Goal: Task Accomplishment & Management: Manage account settings

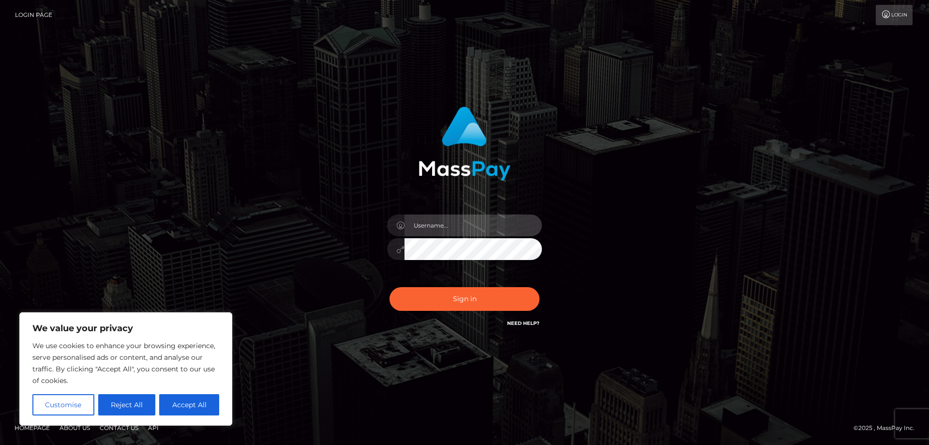
click at [433, 229] on input "text" at bounding box center [472, 225] width 137 height 22
paste input "ap.mb"
type input "ap.mb"
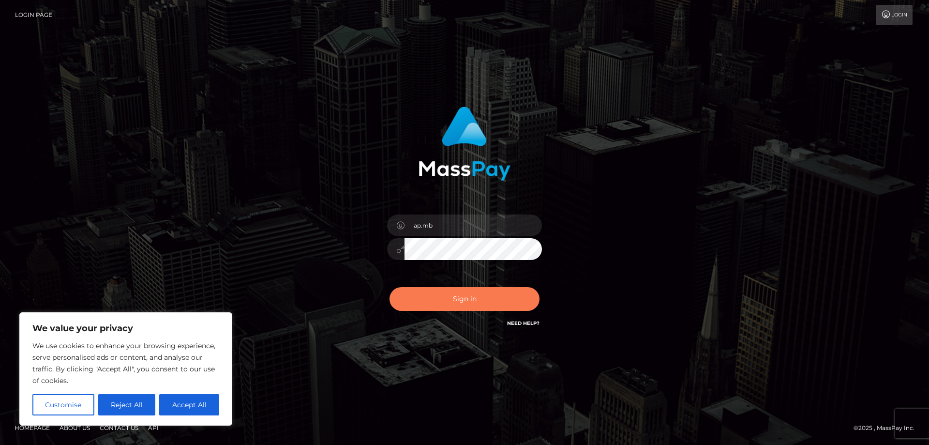
click at [435, 300] on button "Sign in" at bounding box center [464, 299] width 150 height 24
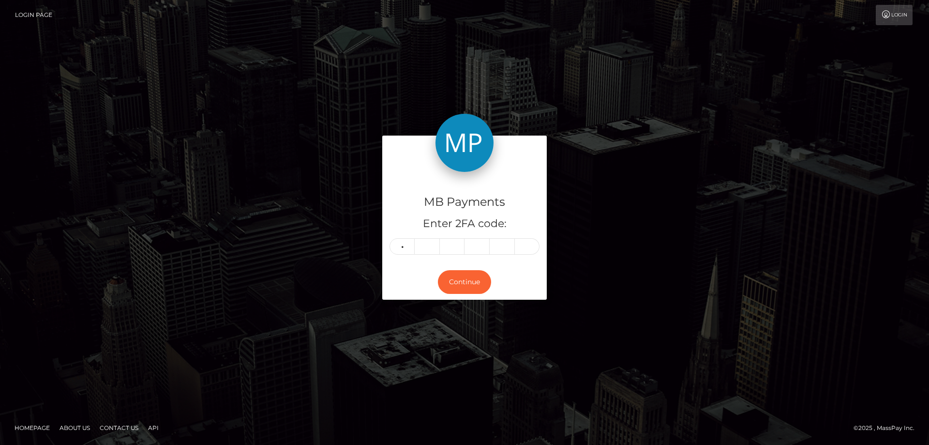
type input "7"
type input "4"
type input "2"
type input "5"
type input "1"
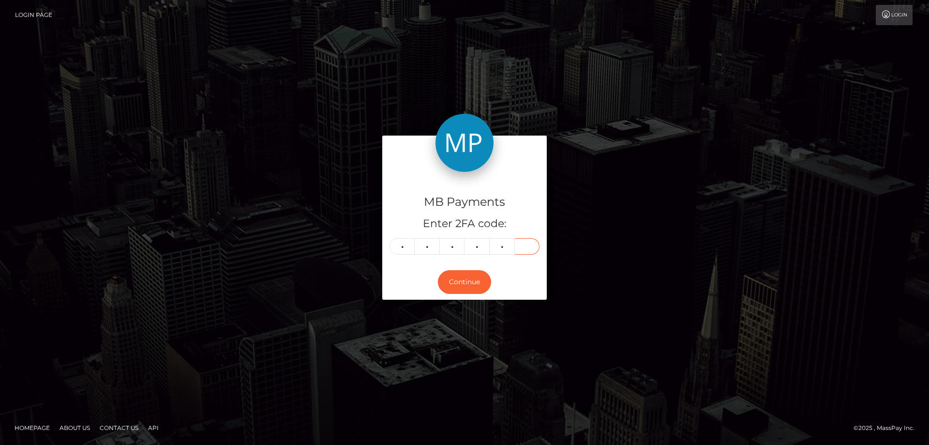
type input "2"
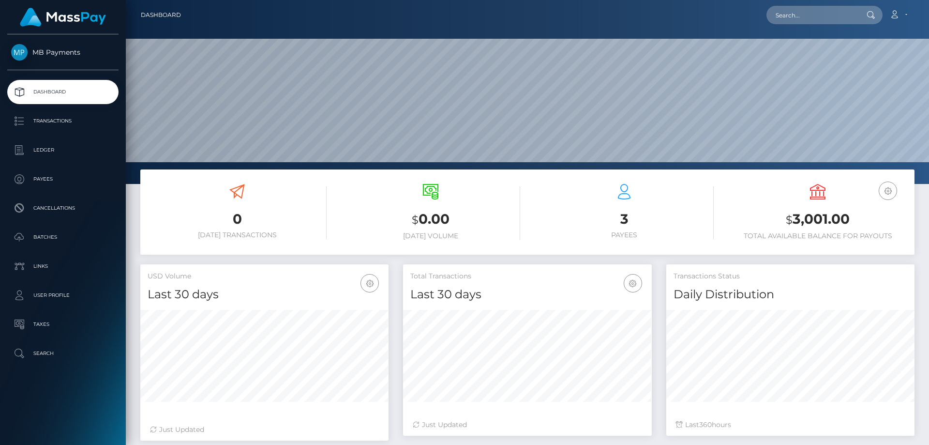
scroll to position [172, 249]
click at [44, 149] on p "Ledger" at bounding box center [63, 150] width 104 height 15
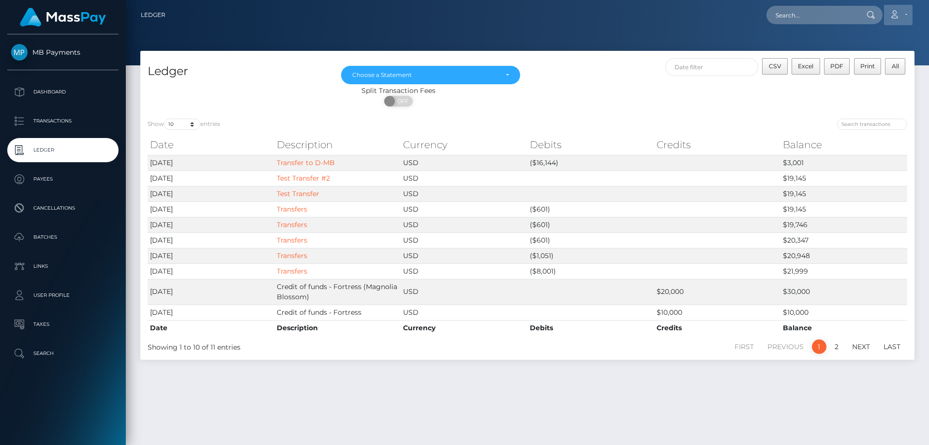
click at [904, 8] on link "Account" at bounding box center [898, 15] width 29 height 20
click at [860, 62] on link "Logout" at bounding box center [875, 62] width 77 height 18
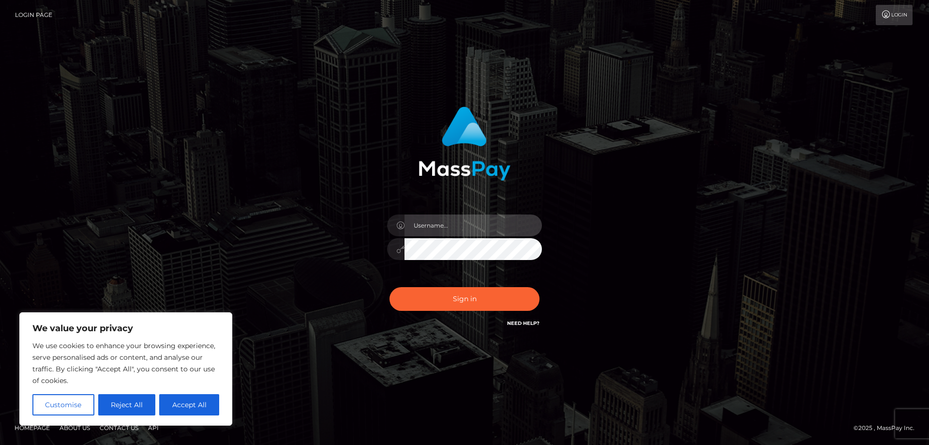
click at [419, 225] on input "text" at bounding box center [472, 225] width 137 height 22
click at [428, 222] on input "text" at bounding box center [472, 225] width 137 height 22
paste input "APteam"
type input "APteam"
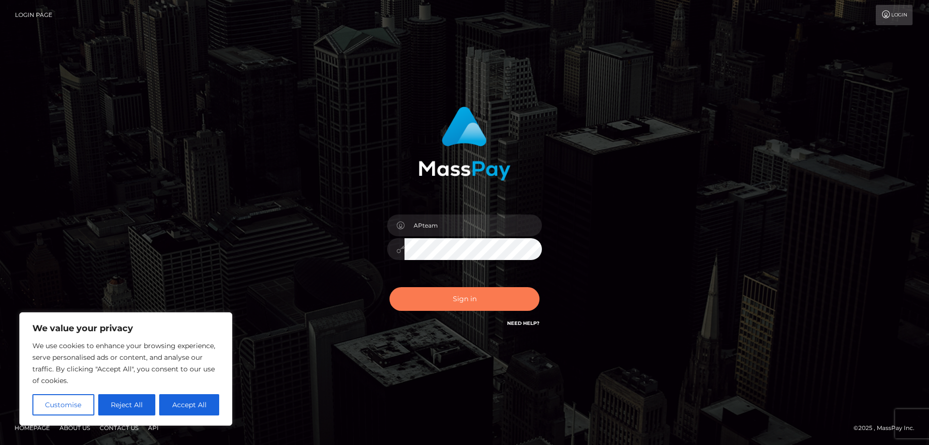
click at [439, 302] on button "Sign in" at bounding box center [464, 299] width 150 height 24
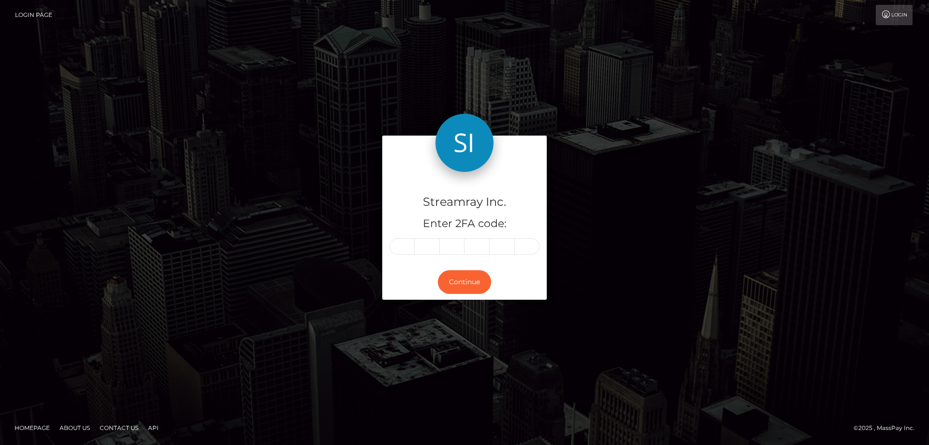
click at [409, 244] on input "text" at bounding box center [401, 246] width 25 height 16
type input "1"
type input "6"
type input "4"
type input "8"
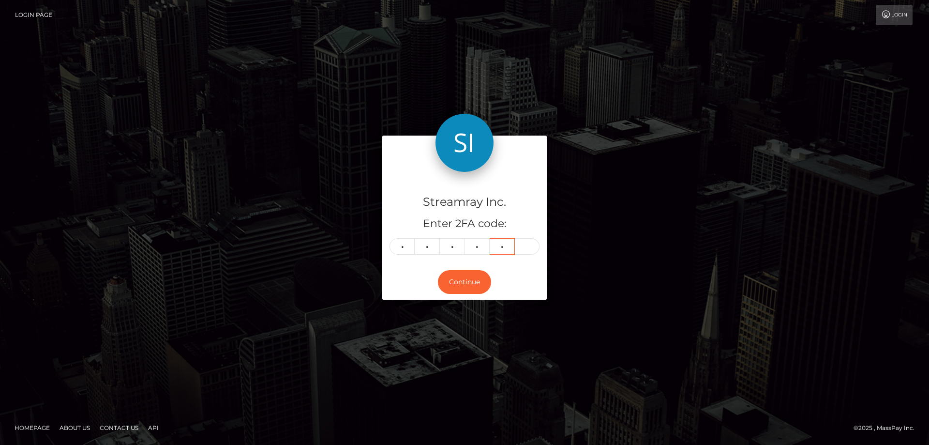
type input "7"
type input "6"
type input "8"
type input "7"
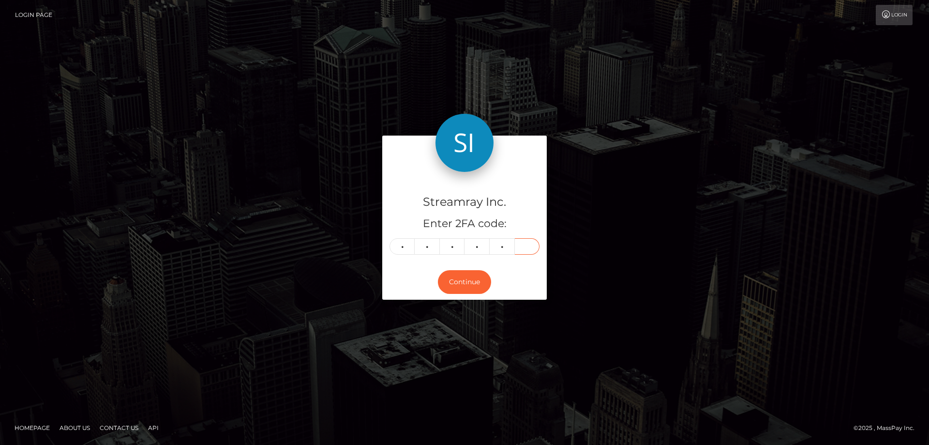
type input "7"
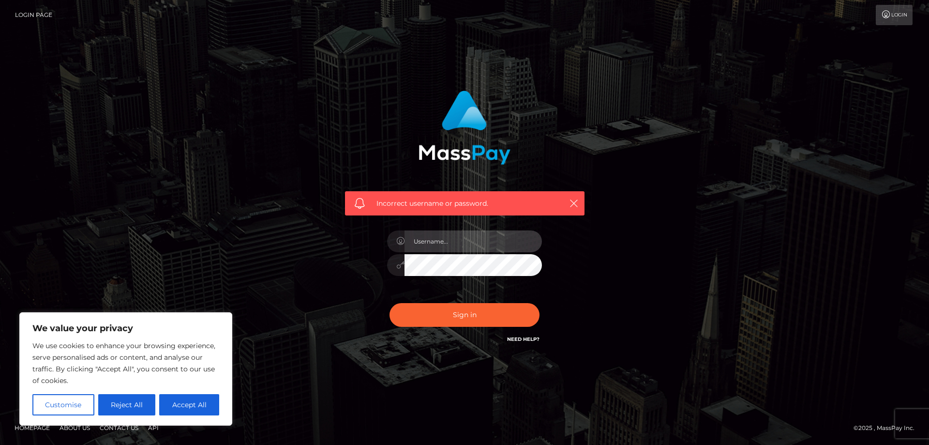
click at [428, 242] on input "text" at bounding box center [472, 241] width 137 height 22
paste input "APteam"
type input "APteam"
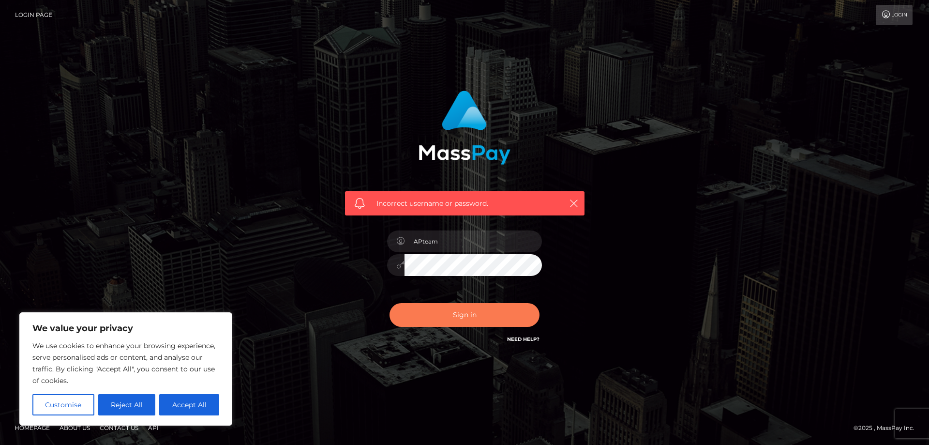
click at [443, 322] on button "Sign in" at bounding box center [464, 315] width 150 height 24
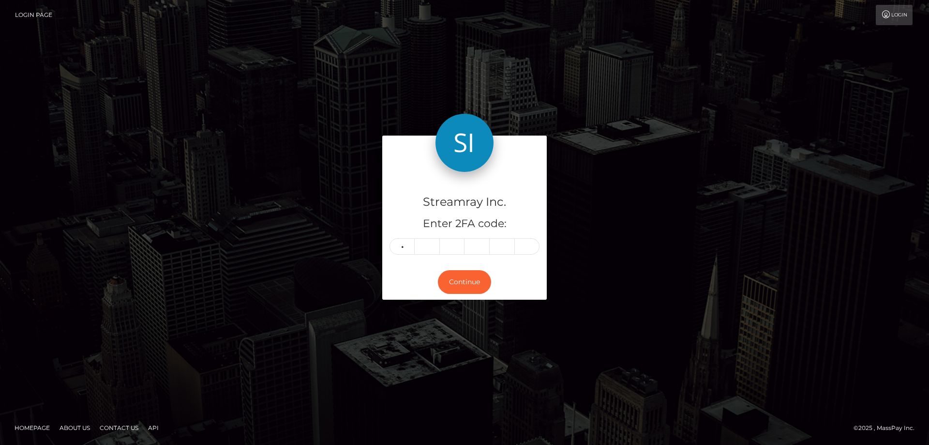
type input "9"
type input "1"
type input "5"
type input "3"
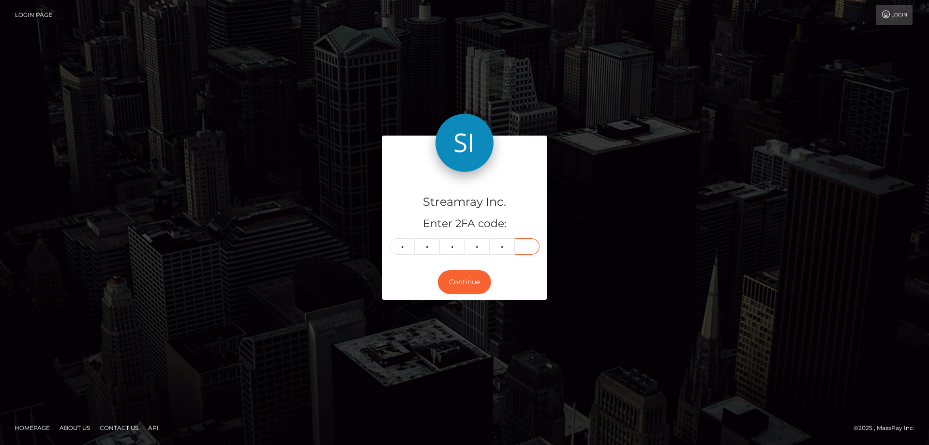
type input "6"
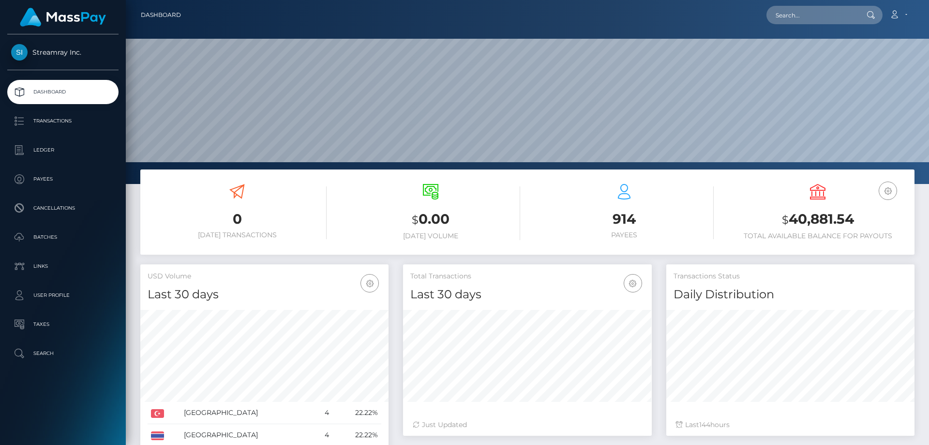
scroll to position [172, 249]
click at [41, 146] on p "Ledger" at bounding box center [63, 150] width 104 height 15
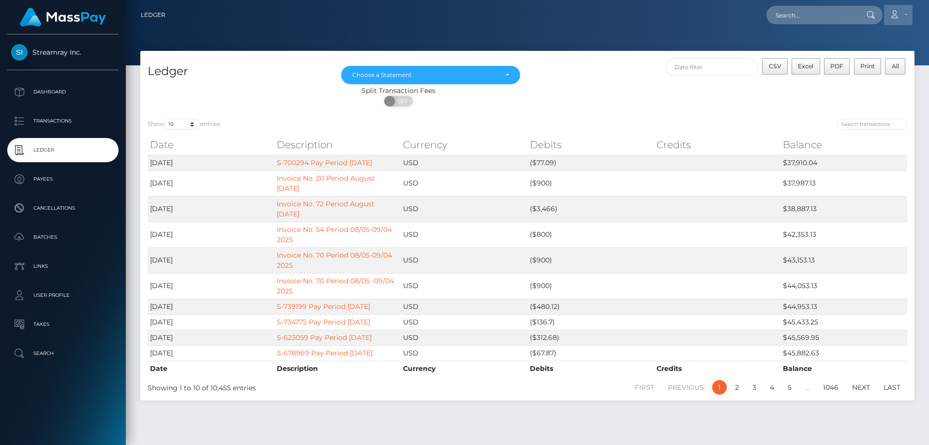
click at [907, 14] on link "Account" at bounding box center [898, 15] width 29 height 20
click at [860, 62] on link "Logout" at bounding box center [875, 62] width 77 height 18
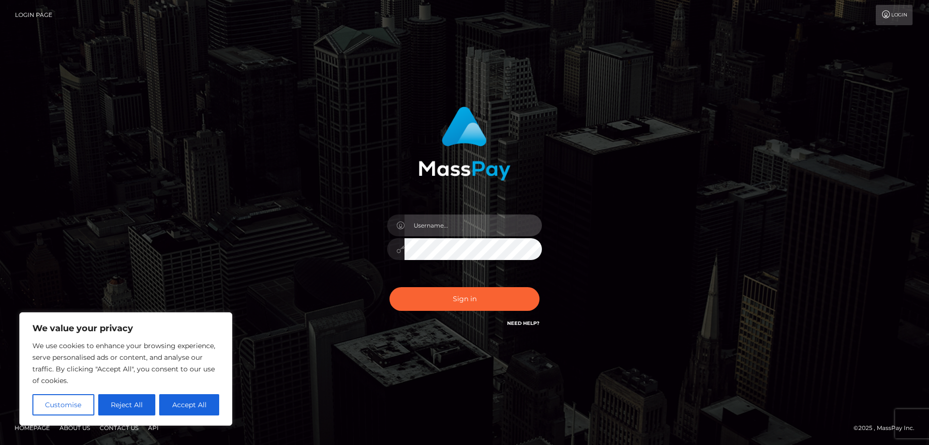
click at [424, 224] on input "text" at bounding box center [472, 225] width 137 height 22
paste input "ap.wight"
type input "ap.wight"
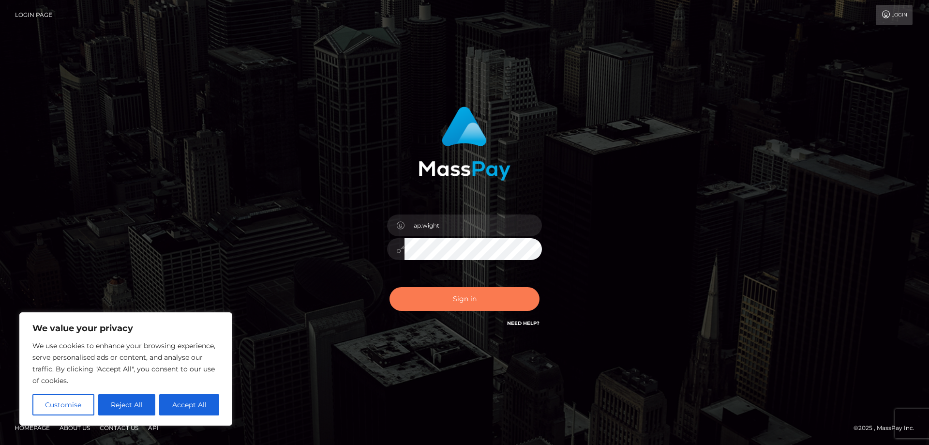
click at [441, 296] on button "Sign in" at bounding box center [464, 299] width 150 height 24
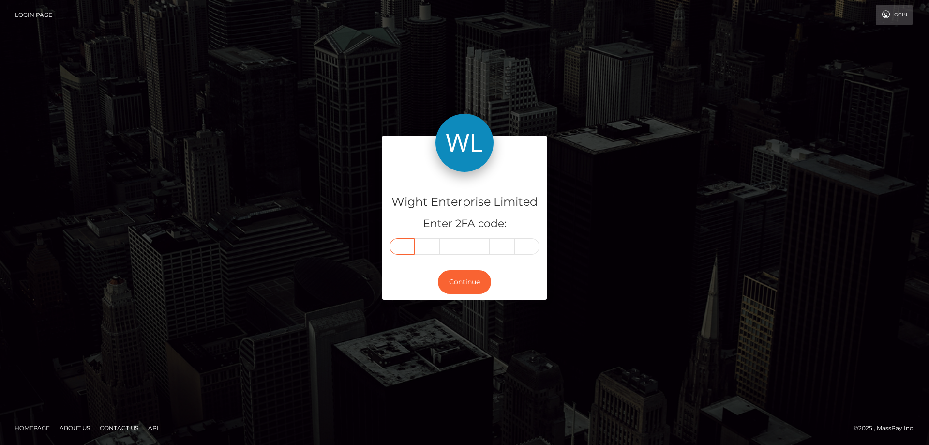
click at [404, 252] on input "text" at bounding box center [401, 246] width 25 height 16
type input "7"
type input "5"
type input "8"
type input "6"
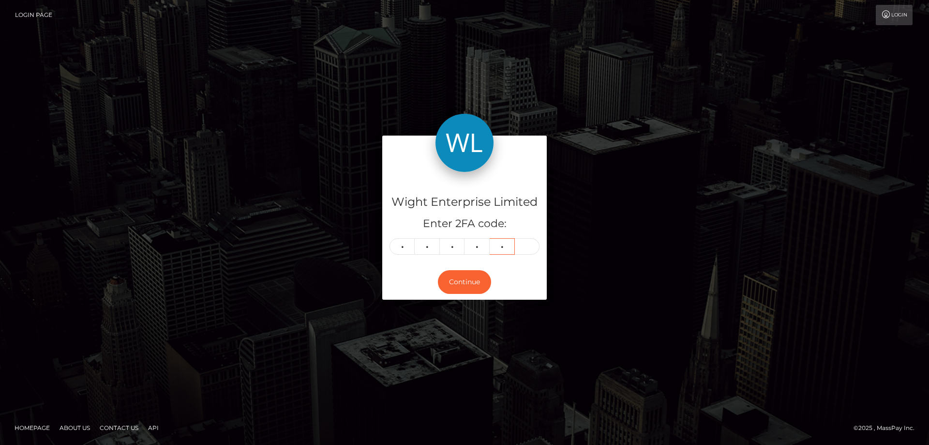
type input "4"
type input "0"
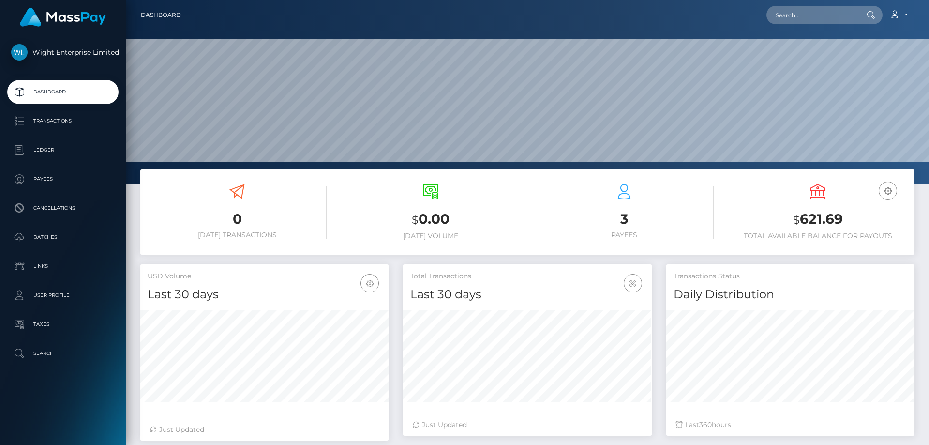
scroll to position [172, 249]
click at [46, 150] on p "Ledger" at bounding box center [63, 150] width 104 height 15
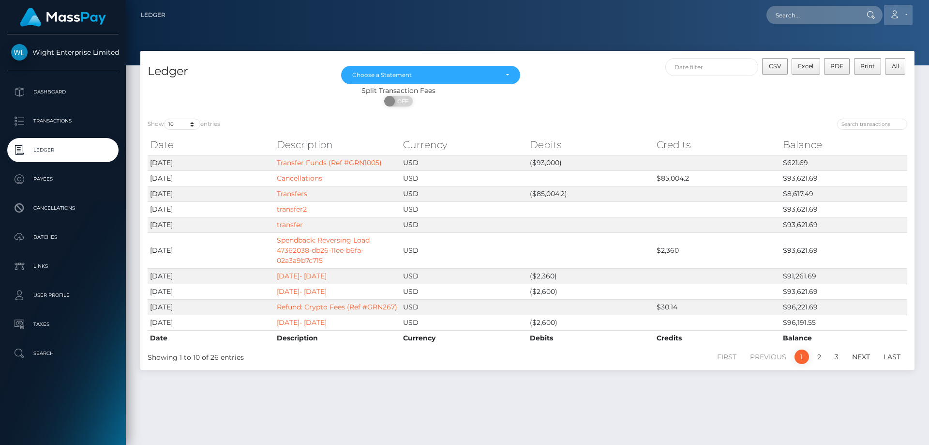
click at [906, 17] on link "Account" at bounding box center [898, 15] width 29 height 20
click at [861, 60] on link "Logout" at bounding box center [875, 62] width 77 height 18
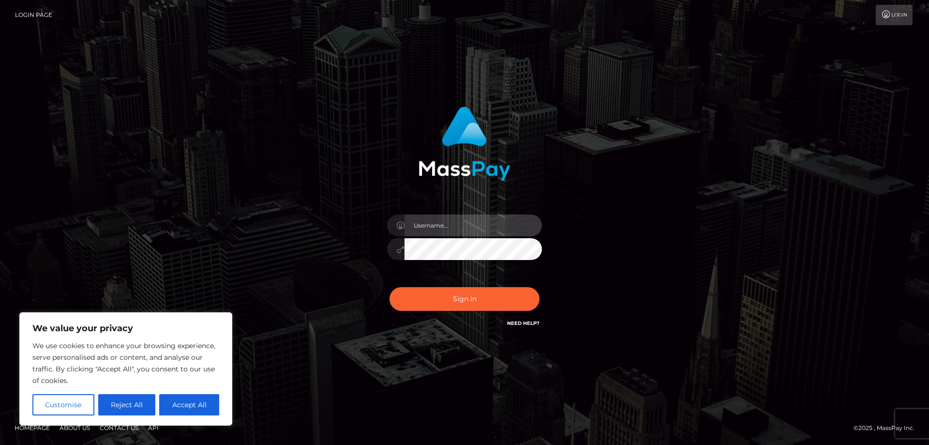
click at [448, 229] on input "text" at bounding box center [472, 225] width 137 height 22
paste input "ap.vent"
type input "ap.vent"
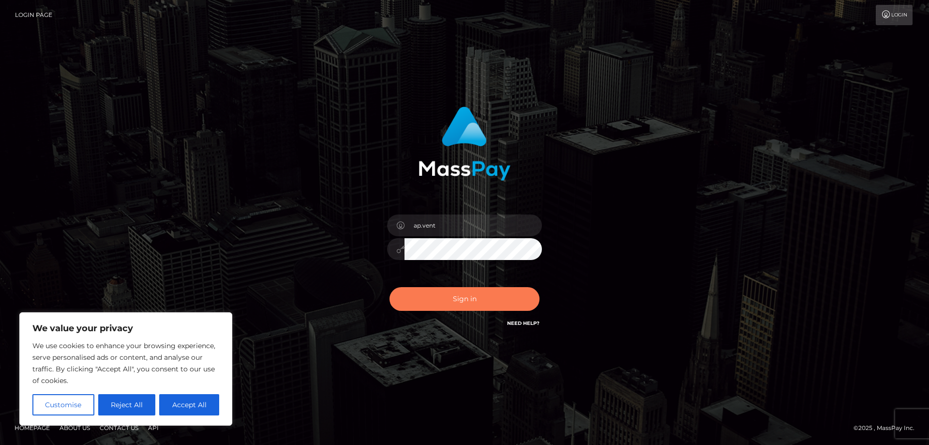
click at [456, 298] on button "Sign in" at bounding box center [464, 299] width 150 height 24
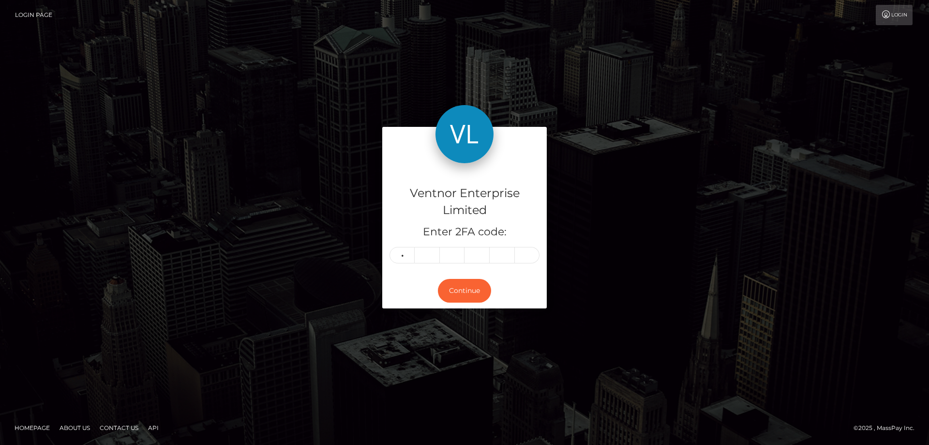
type input "6"
type input "4"
type input "7"
type input "0"
type input "8"
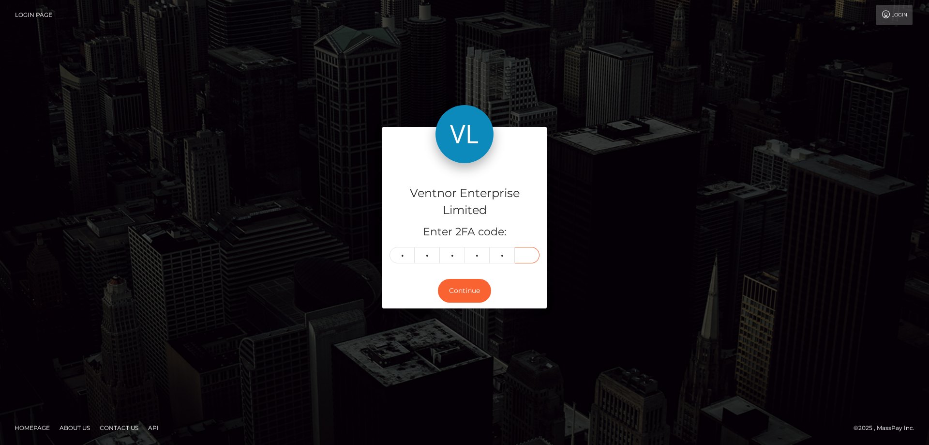
type input "0"
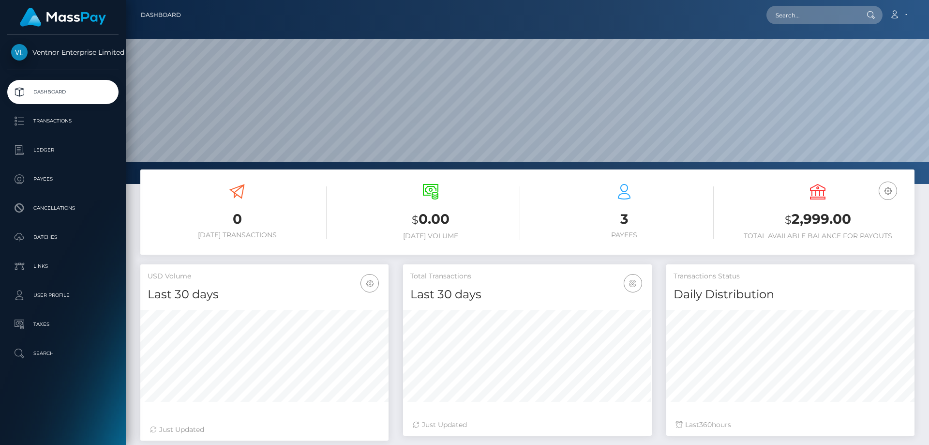
scroll to position [172, 249]
click at [39, 152] on p "Ledger" at bounding box center [63, 150] width 104 height 15
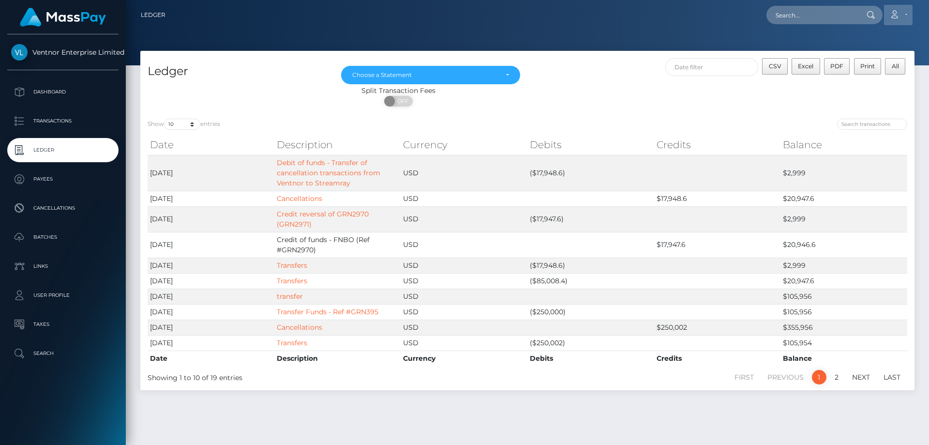
click at [907, 10] on link "Account" at bounding box center [898, 15] width 29 height 20
click at [846, 66] on link "Logout" at bounding box center [875, 62] width 77 height 18
